Goal: Information Seeking & Learning: Check status

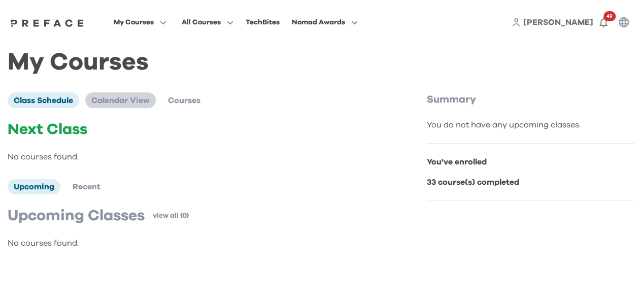
click at [128, 101] on span "Calendar View" at bounding box center [120, 100] width 58 height 8
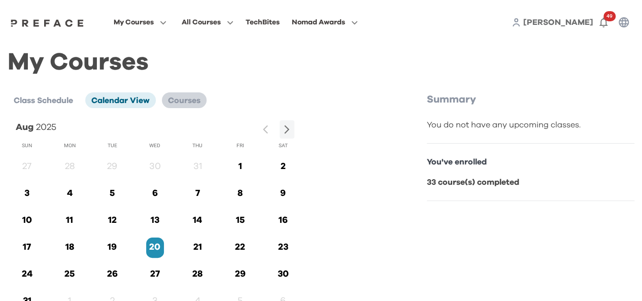
click at [176, 102] on span "Courses" at bounding box center [184, 100] width 32 height 8
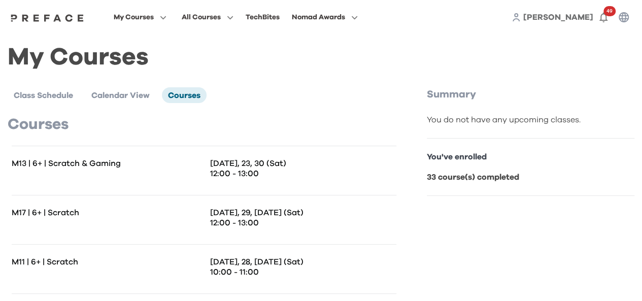
scroll to position [5, 0]
click at [43, 92] on span "Class Schedule" at bounding box center [43, 96] width 59 height 8
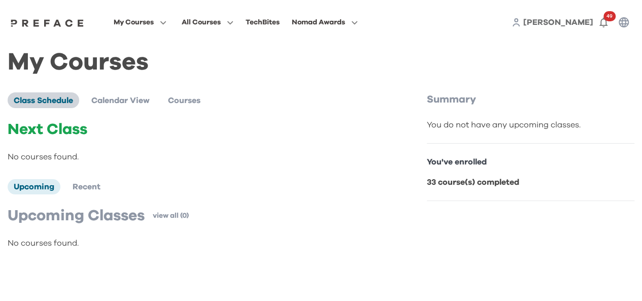
scroll to position [0, 0]
click at [70, 185] on li "Recent" at bounding box center [87, 186] width 40 height 15
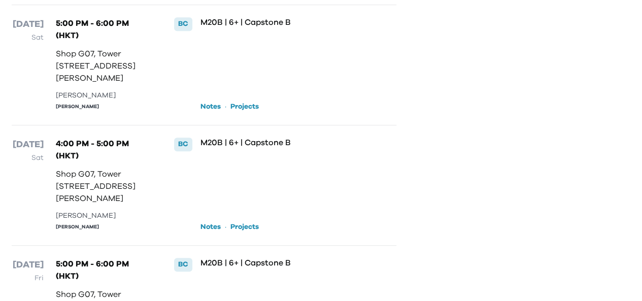
scroll to position [305, 0]
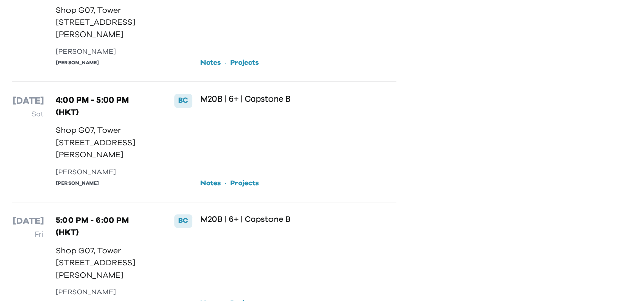
click at [204, 68] on link "Notes" at bounding box center [211, 63] width 20 height 10
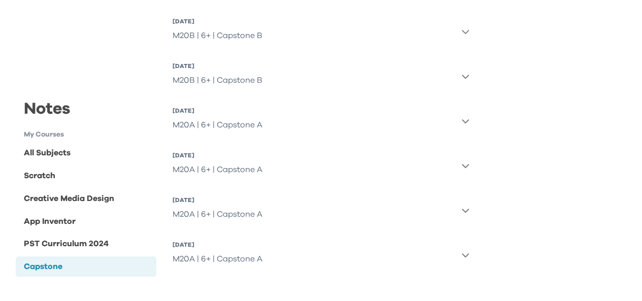
scroll to position [250, 0]
click at [68, 173] on div "Scratch" at bounding box center [86, 176] width 141 height 20
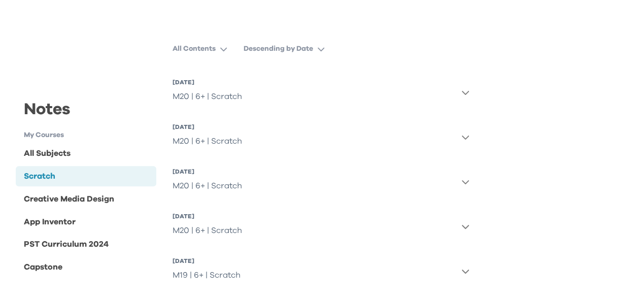
scroll to position [98, 0]
click at [468, 91] on icon "button" at bounding box center [465, 94] width 8 height 8
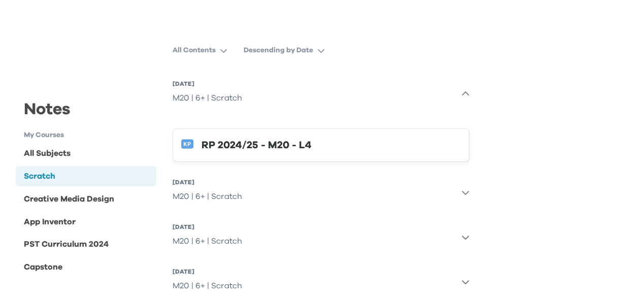
click at [250, 148] on div "RP 2024/25 - M20 - L4" at bounding box center [332, 145] width 260 height 16
click at [53, 137] on h1 "My Courses" at bounding box center [90, 135] width 132 height 11
click at [50, 137] on h1 "My Courses" at bounding box center [90, 135] width 132 height 11
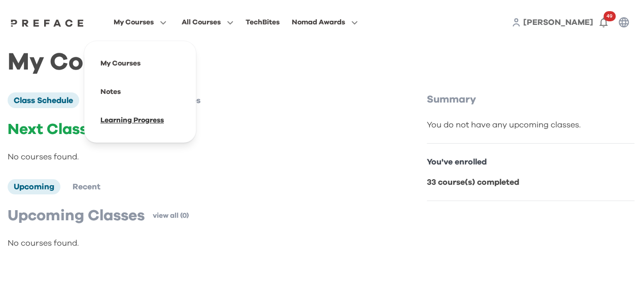
click at [128, 125] on span at bounding box center [139, 120] width 95 height 28
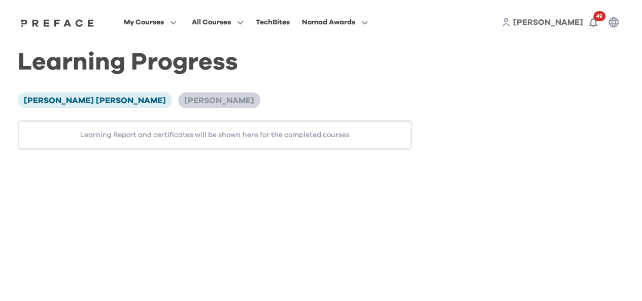
click at [184, 101] on span "[PERSON_NAME]" at bounding box center [219, 100] width 70 height 8
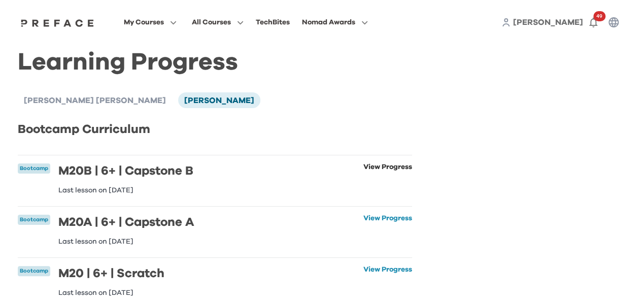
click at [374, 167] on link "View Progress" at bounding box center [387, 178] width 49 height 30
